Goal: Task Accomplishment & Management: Complete application form

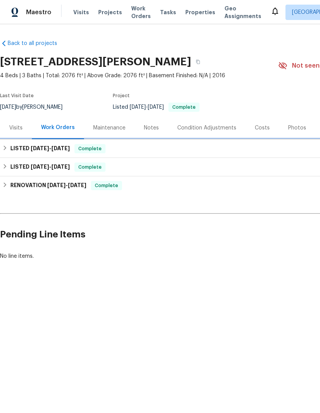
click at [42, 156] on div "LISTED 7/30/25 - 8/7/25 Complete" at bounding box center [217, 148] width 434 height 18
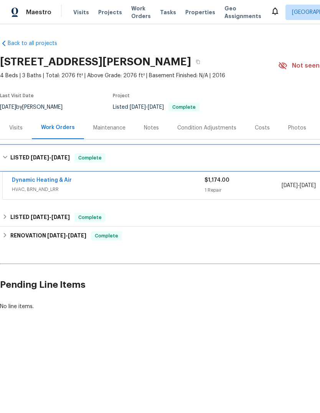
click at [24, 155] on h6 "LISTED 7/30/25 - 8/7/25" at bounding box center [40, 157] width 60 height 9
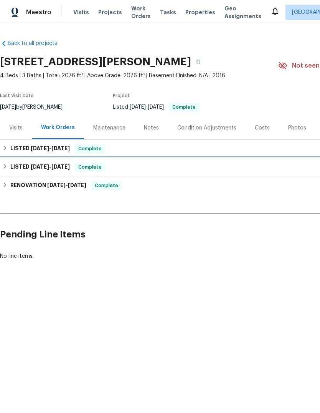
click at [24, 171] on h6 "LISTED 5/20/25 - 5/21/25" at bounding box center [40, 167] width 60 height 9
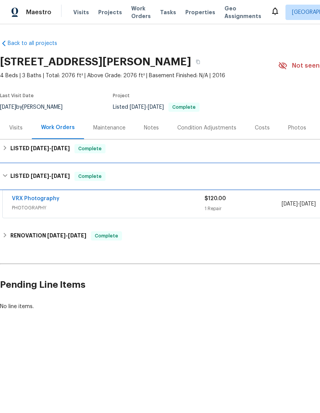
click at [25, 173] on h6 "LISTED 5/20/25 - 5/21/25" at bounding box center [40, 176] width 60 height 9
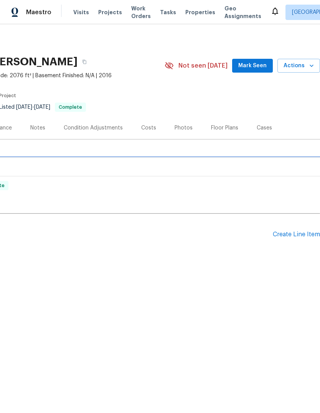
scroll to position [0, 114]
click at [296, 235] on div "Create Line Item" at bounding box center [296, 234] width 47 height 7
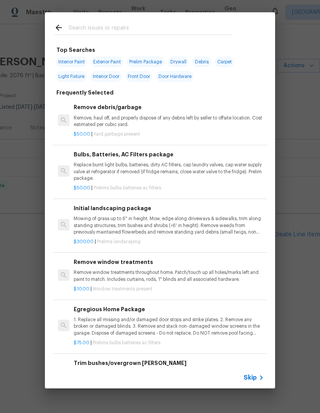
click at [82, 31] on input "text" at bounding box center [150, 29] width 163 height 12
type input "Seat"
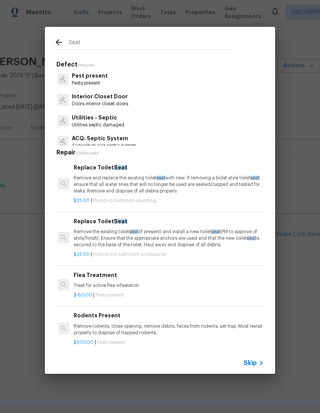
click at [226, 186] on p "Remove and replace the existing toilet seat with new. If removing a bidet style…" at bounding box center [169, 185] width 191 height 20
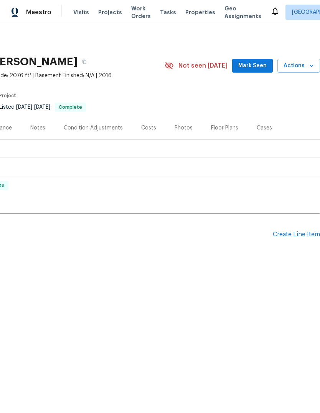
click at [300, 237] on div "Create Line Item" at bounding box center [296, 234] width 47 height 7
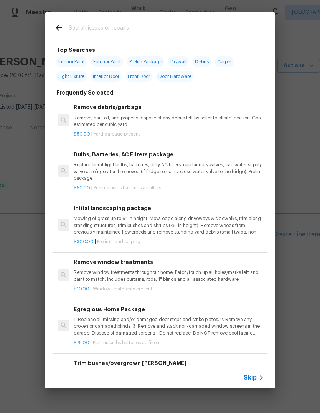
click at [201, 19] on div at bounding box center [143, 27] width 196 height 30
click at [76, 27] on input "text" at bounding box center [150, 29] width 163 height 12
type input "E"
type input "Seat"
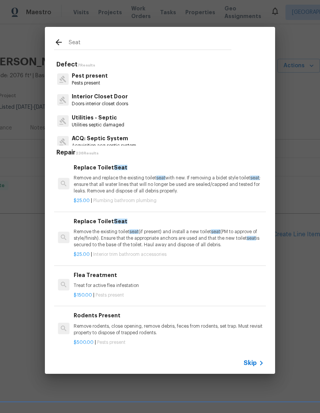
click at [80, 189] on p "Remove and replace the existing toilet seat with new. If removing a bidet style…" at bounding box center [169, 185] width 191 height 20
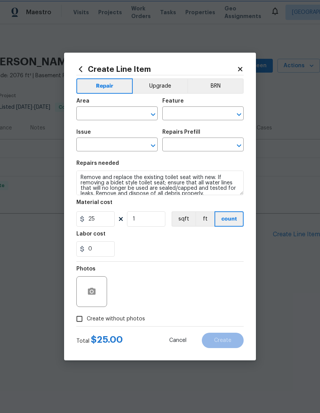
type input "Plumbing"
type input "Bathroom Plumbing"
type input "Replace Toilet Seat $25.00"
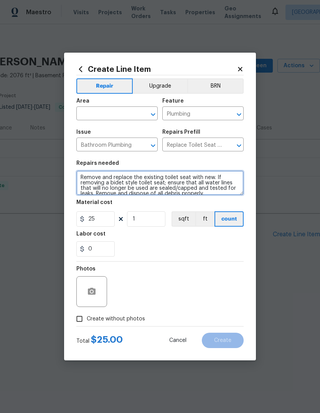
click at [76, 190] on textarea "Remove and replace the existing toilet seat with new. If removing a bidet style…" at bounding box center [160, 183] width 168 height 25
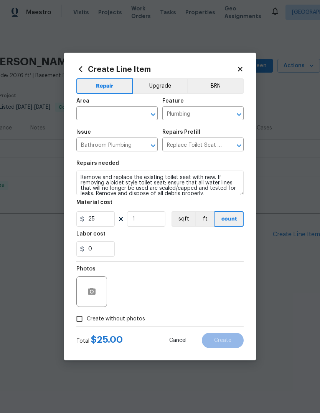
click at [85, 120] on span "Area ​" at bounding box center [116, 109] width 81 height 31
click at [88, 118] on input "text" at bounding box center [106, 114] width 60 height 12
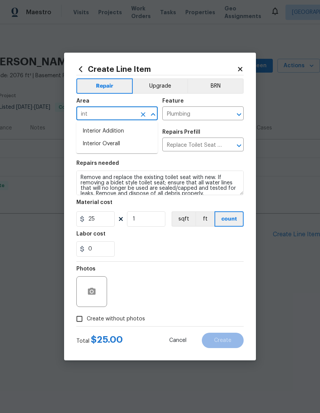
click at [95, 147] on li "Interior Overall" at bounding box center [116, 144] width 81 height 13
type input "Interior Overall"
click at [93, 217] on input "25" at bounding box center [95, 218] width 38 height 15
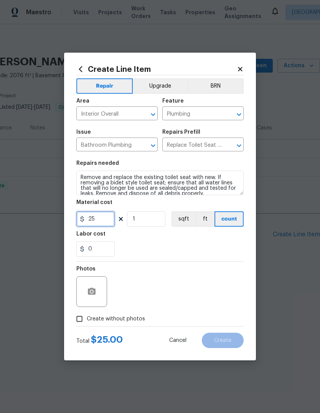
click at [93, 217] on input "25" at bounding box center [95, 218] width 38 height 15
click at [95, 224] on input "25" at bounding box center [95, 218] width 38 height 15
type input "75"
click at [230, 245] on div "0" at bounding box center [160, 248] width 168 height 15
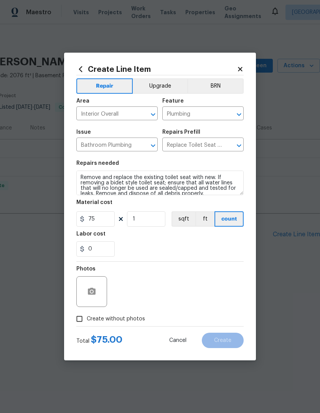
click at [82, 318] on input "Create without photos" at bounding box center [79, 319] width 15 height 15
checkbox input "true"
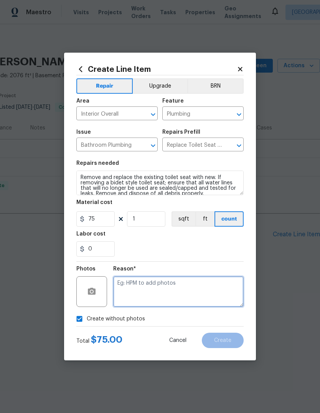
click at [220, 296] on textarea at bounding box center [178, 291] width 131 height 31
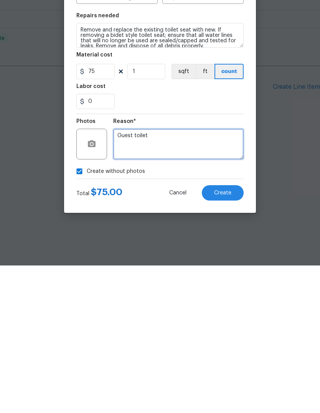
type textarea "Guest toilet"
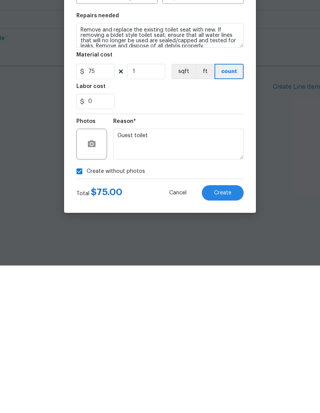
click at [228, 338] on span "Create" at bounding box center [222, 341] width 17 height 6
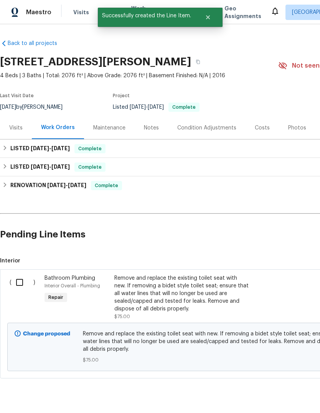
scroll to position [0, 0]
click at [17, 284] on input "checkbox" at bounding box center [23, 282] width 22 height 16
checkbox input "true"
click at [290, 391] on span "Create Work Order" at bounding box center [276, 394] width 51 height 10
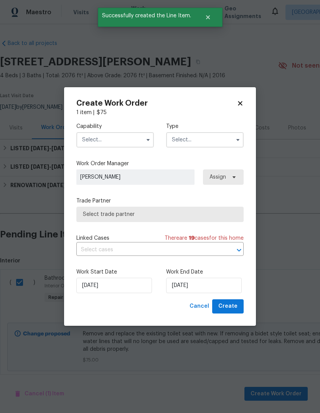
click at [89, 147] on input "text" at bounding box center [115, 139] width 78 height 15
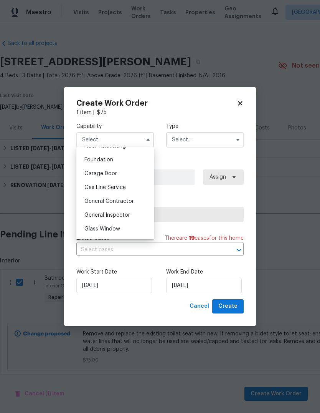
scroll to position [333, 0]
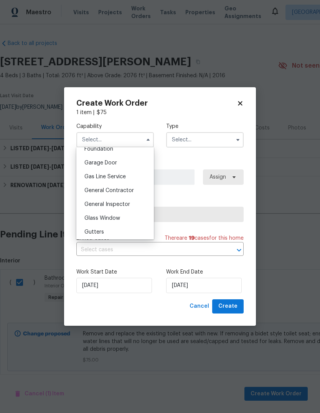
click at [93, 191] on span "General Contractor" at bounding box center [110, 190] width 50 height 5
type input "General Contractor"
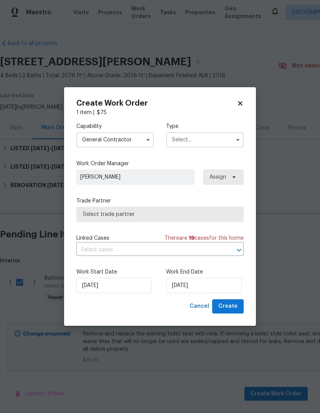
click at [226, 144] on input "text" at bounding box center [205, 139] width 78 height 15
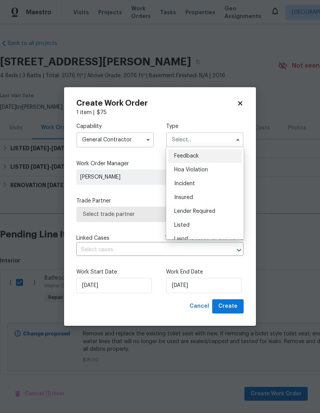
click at [206, 227] on div "Listed" at bounding box center [205, 225] width 74 height 14
type input "Listed"
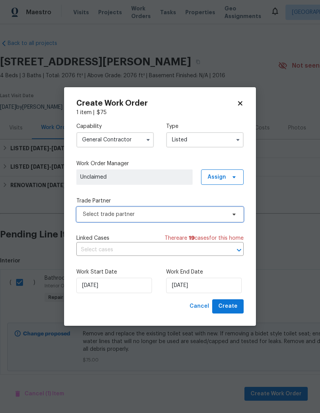
click at [229, 214] on span at bounding box center [233, 214] width 8 height 6
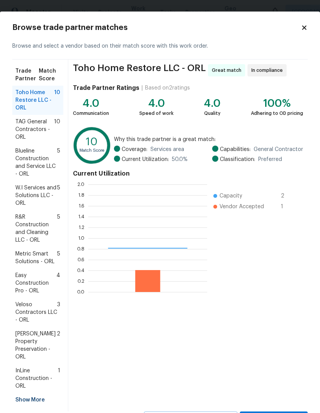
scroll to position [108, 119]
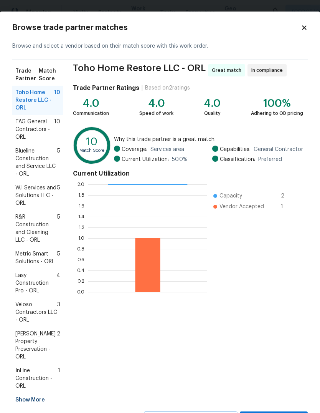
click at [24, 393] on div "Show More" at bounding box center [37, 400] width 51 height 14
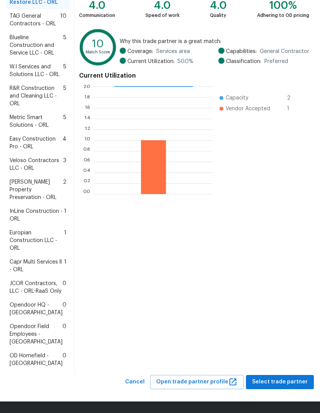
click at [29, 258] on span "Capr Multi Services ll - ORL" at bounding box center [37, 265] width 55 height 15
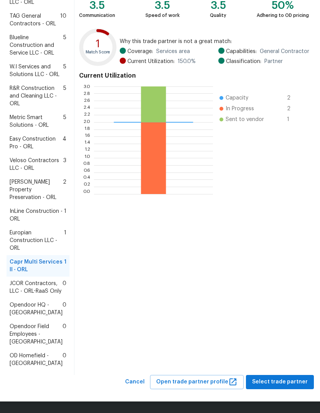
scroll to position [174, 0]
click at [282, 380] on span "Select trade partner" at bounding box center [280, 382] width 56 height 10
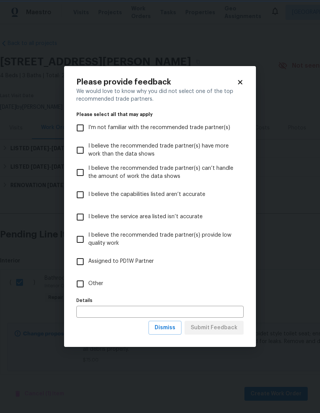
scroll to position [0, 0]
click at [82, 290] on input "Other" at bounding box center [80, 284] width 16 height 16
checkbox input "true"
click at [225, 333] on button "Submit Feedback" at bounding box center [214, 328] width 59 height 14
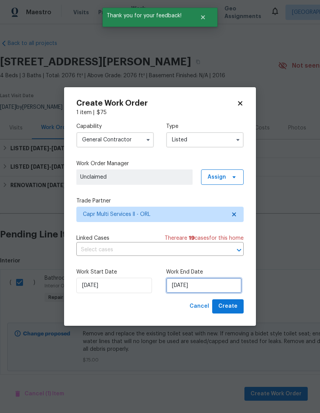
click at [222, 281] on input "9/15/2025" at bounding box center [204, 285] width 76 height 15
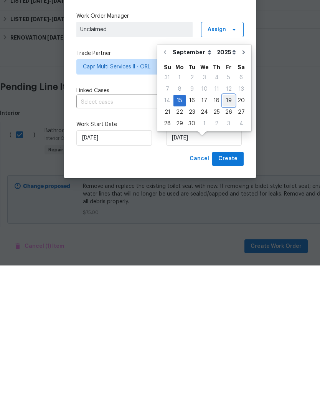
click at [226, 243] on div "19" at bounding box center [229, 248] width 12 height 11
type input "9/19/2025"
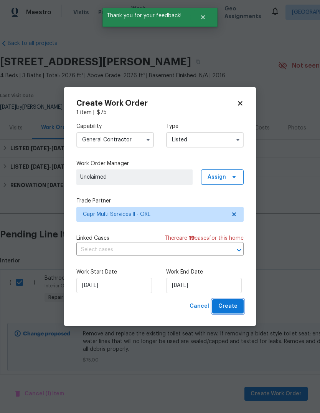
click at [237, 301] on button "Create" at bounding box center [228, 306] width 32 height 14
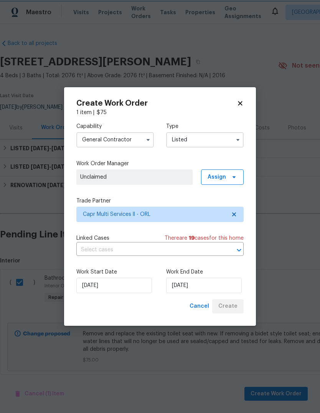
checkbox input "false"
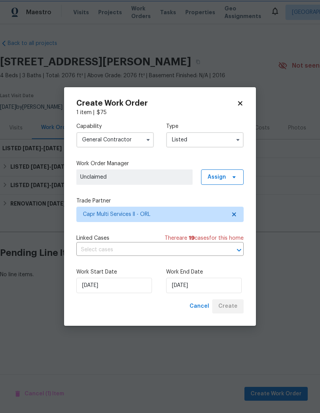
scroll to position [0, 0]
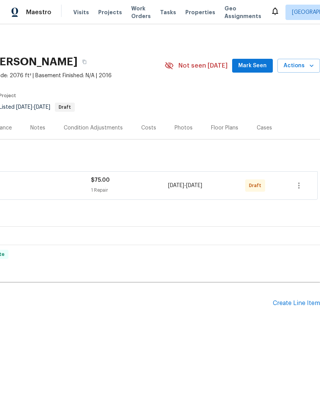
scroll to position [0, 114]
click at [298, 181] on icon "button" at bounding box center [299, 185] width 9 height 9
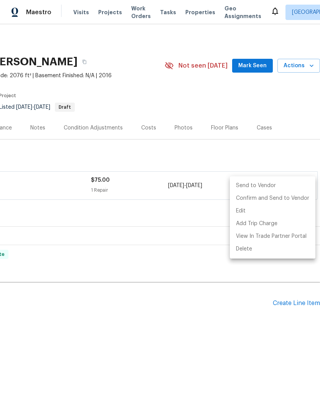
click at [279, 183] on li "Send to Vendor" at bounding box center [273, 185] width 86 height 13
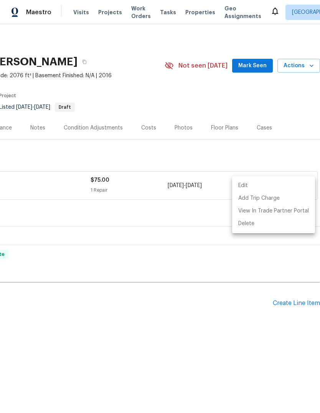
click at [126, 338] on div at bounding box center [160, 206] width 320 height 413
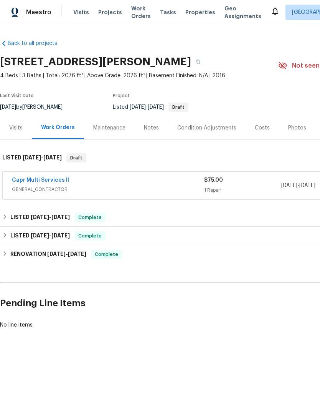
scroll to position [0, 0]
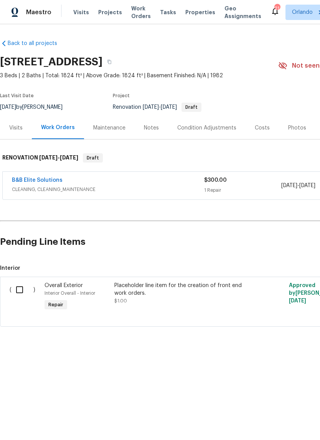
click at [20, 287] on input "checkbox" at bounding box center [23, 290] width 22 height 16
checkbox input "true"
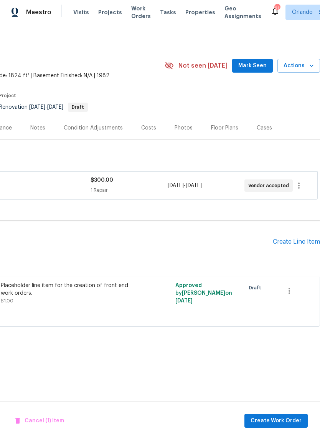
scroll to position [0, 114]
click at [303, 244] on div "Create Line Item" at bounding box center [296, 241] width 47 height 7
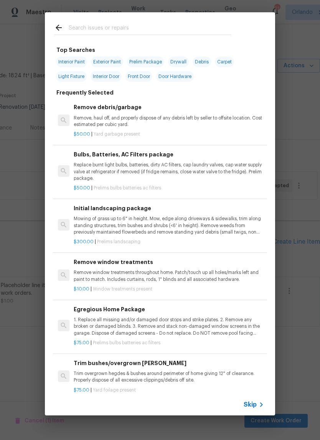
click at [27, 259] on div "Top Searches Interior Paint Exterior Paint Prelim Package Drywall Debris Carpet…" at bounding box center [160, 214] width 320 height 428
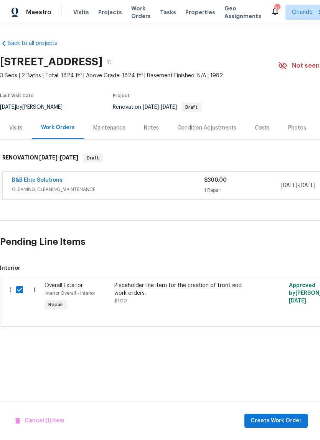
scroll to position [0, 0]
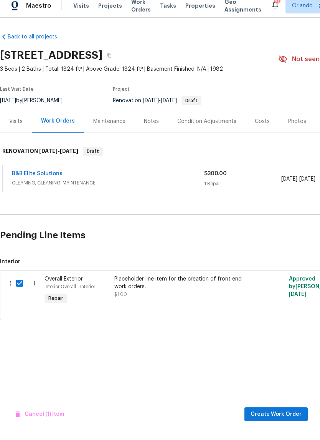
click at [290, 401] on div "Cancel (1) Item Create Work Order" at bounding box center [160, 420] width 320 height 39
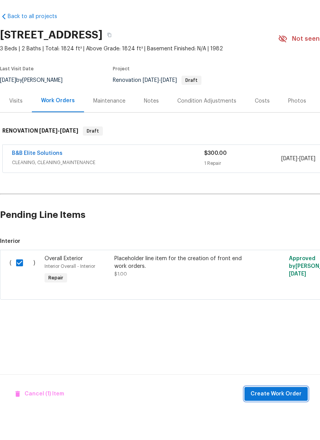
click at [287, 416] on span "Create Work Order" at bounding box center [276, 421] width 51 height 10
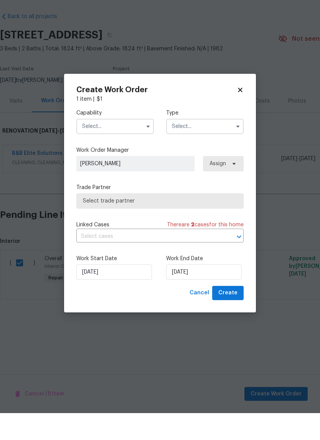
click at [102, 146] on input "text" at bounding box center [115, 153] width 78 height 15
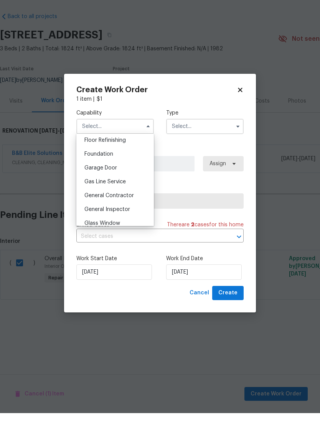
scroll to position [320, 0]
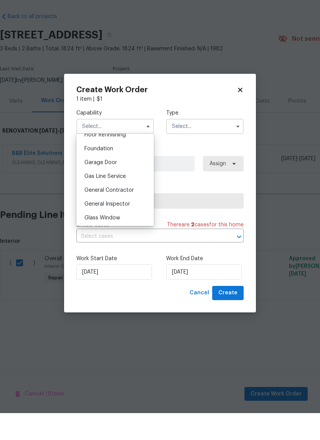
click at [105, 210] on div "General Contractor" at bounding box center [115, 217] width 74 height 14
type input "General Contractor"
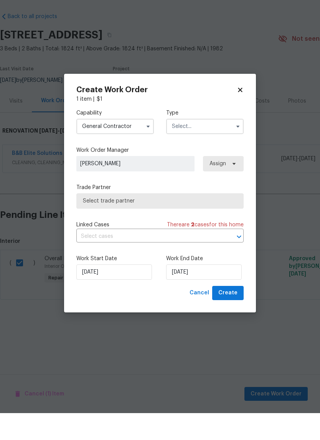
click at [221, 146] on input "text" at bounding box center [205, 153] width 78 height 15
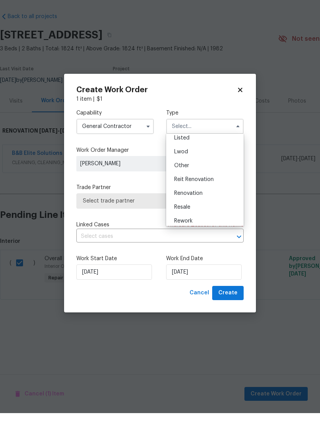
scroll to position [74, 0]
click at [212, 213] on div "Renovation" at bounding box center [205, 220] width 74 height 14
type input "Renovation"
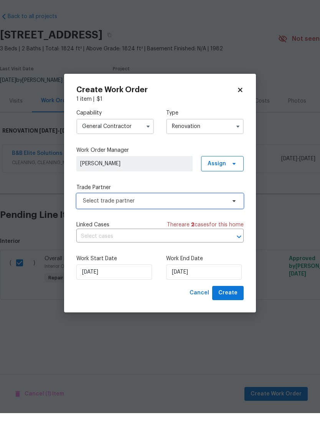
click at [222, 220] on span "Select trade partner" at bounding box center [160, 227] width 168 height 15
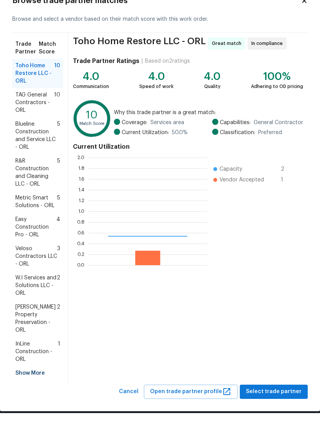
scroll to position [108, 119]
click at [20, 367] on span "InLine Construction - ORL" at bounding box center [36, 378] width 43 height 23
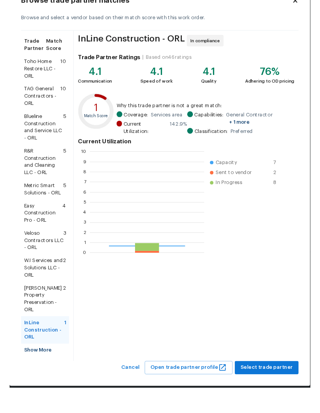
scroll to position [108, 122]
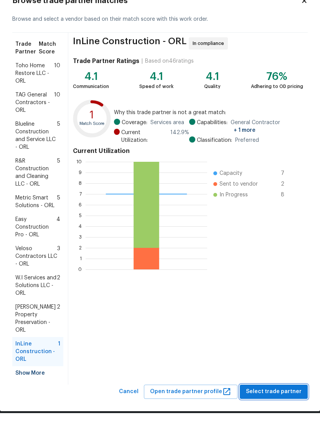
click at [294, 414] on span "Select trade partner" at bounding box center [274, 419] width 56 height 10
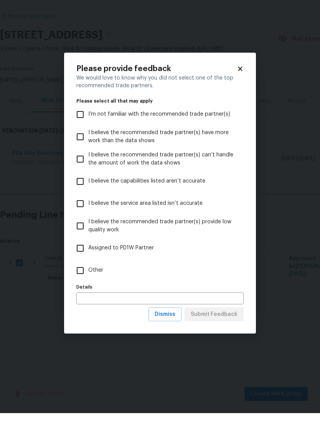
click at [81, 289] on input "Other" at bounding box center [80, 297] width 16 height 16
checkbox input "true"
click at [237, 337] on span "Submit Feedback" at bounding box center [214, 342] width 47 height 10
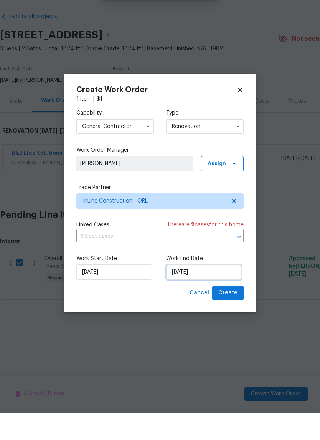
click at [223, 291] on input "9/26/2025" at bounding box center [204, 298] width 76 height 15
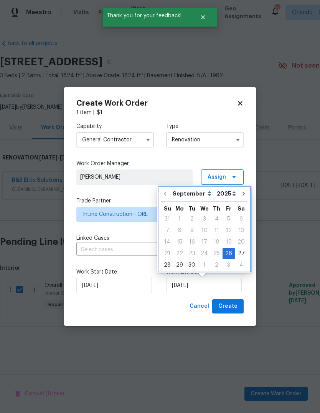
click at [242, 192] on icon "Go to next month" at bounding box center [244, 194] width 6 height 6
type input "10/26/2025"
select select "9"
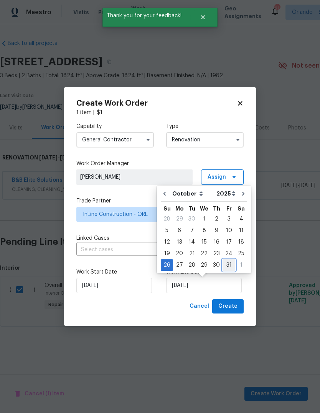
click at [224, 264] on div "31" at bounding box center [229, 265] width 13 height 11
type input "10/31/2025"
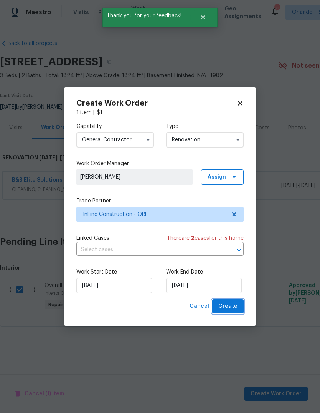
click at [238, 305] on button "Create" at bounding box center [228, 306] width 32 height 14
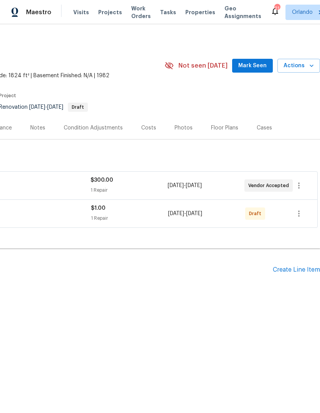
scroll to position [0, 114]
click at [300, 214] on icon "button" at bounding box center [299, 213] width 9 height 9
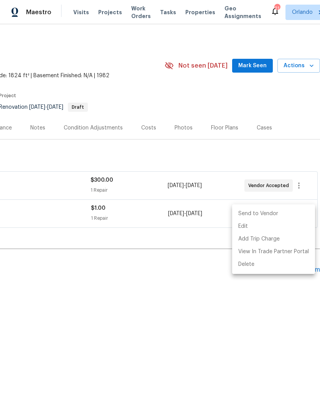
click at [285, 213] on li "Send to Vendor" at bounding box center [273, 213] width 83 height 13
click at [241, 300] on div at bounding box center [160, 206] width 320 height 413
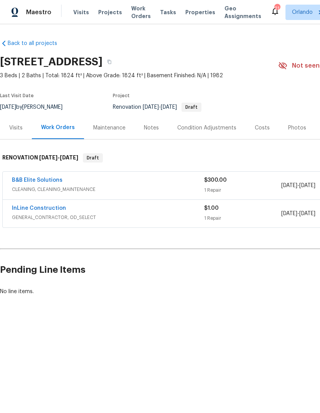
scroll to position [0, 0]
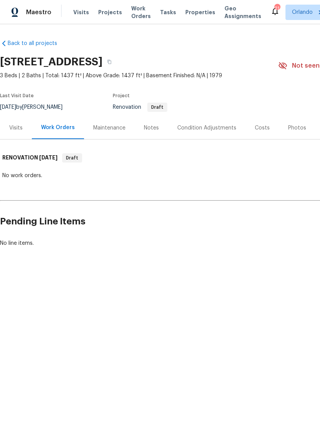
click at [17, 127] on div "Visits" at bounding box center [15, 128] width 13 height 8
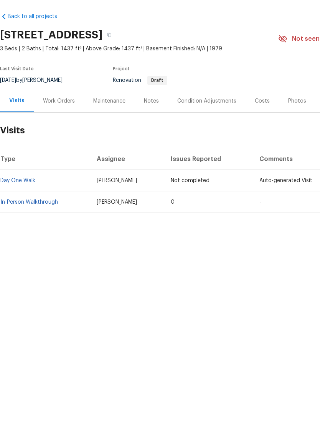
click at [28, 226] on link "In-Person Walkthrough" at bounding box center [29, 228] width 58 height 5
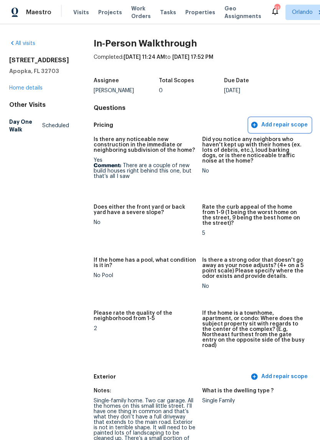
click at [296, 125] on span "Add repair scope" at bounding box center [280, 125] width 56 height 10
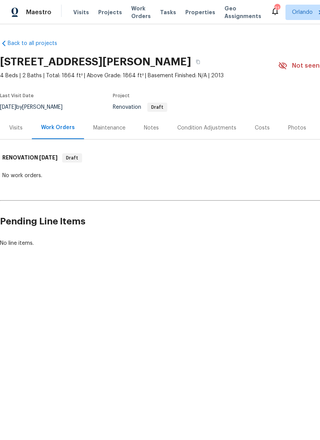
click at [17, 127] on div "Visits" at bounding box center [15, 128] width 13 height 8
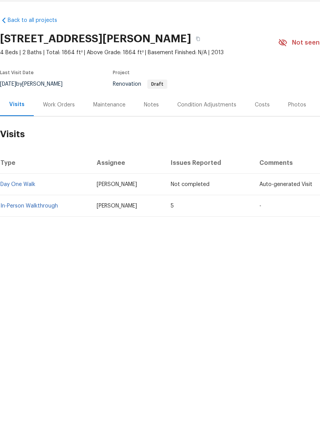
click at [20, 226] on link "In-Person Walkthrough" at bounding box center [29, 228] width 58 height 5
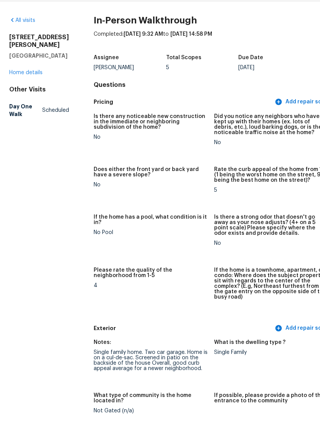
click at [22, 93] on link "Home details" at bounding box center [25, 95] width 33 height 5
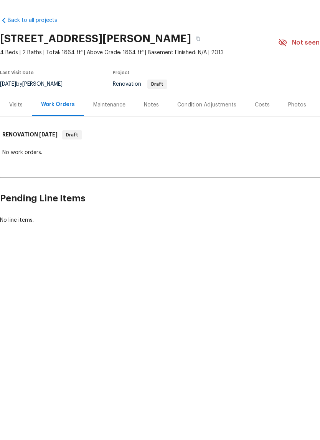
click at [20, 116] on div "Visits" at bounding box center [16, 127] width 32 height 23
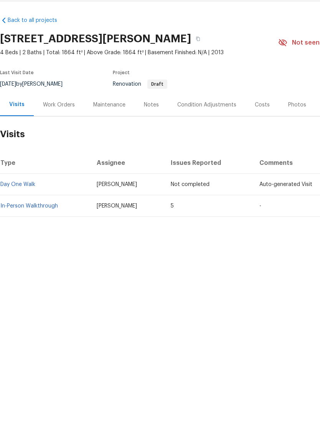
click at [14, 226] on link "In-Person Walkthrough" at bounding box center [29, 228] width 58 height 5
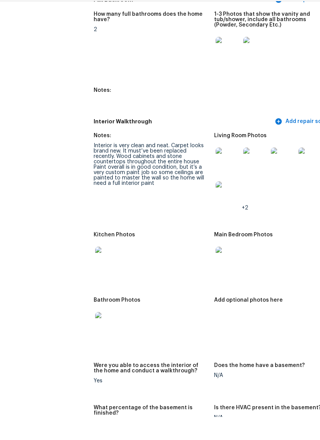
scroll to position [856, 0]
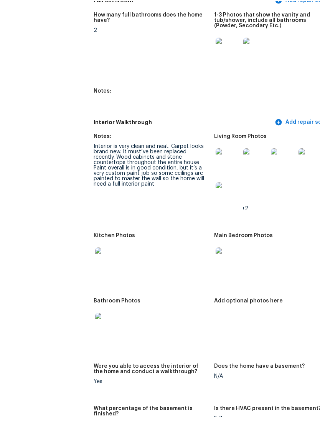
click at [216, 171] on img at bounding box center [228, 183] width 25 height 25
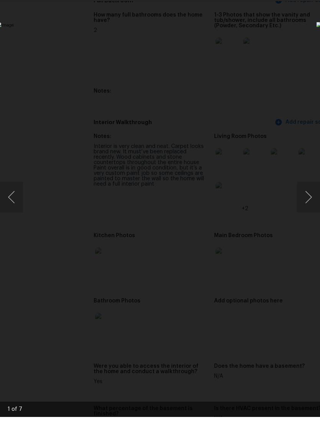
click at [308, 205] on button "Next image" at bounding box center [308, 220] width 23 height 31
click at [306, 205] on button "Next image" at bounding box center [308, 220] width 23 height 31
click at [307, 205] on button "Next image" at bounding box center [308, 220] width 23 height 31
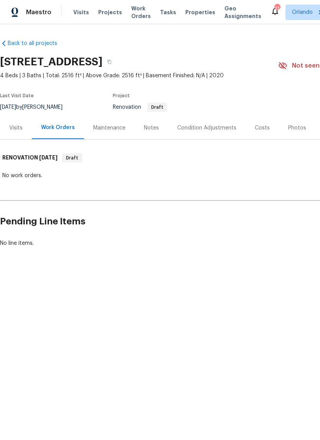
click at [16, 124] on div "Visits" at bounding box center [15, 128] width 13 height 8
